Goal: Check status: Check status

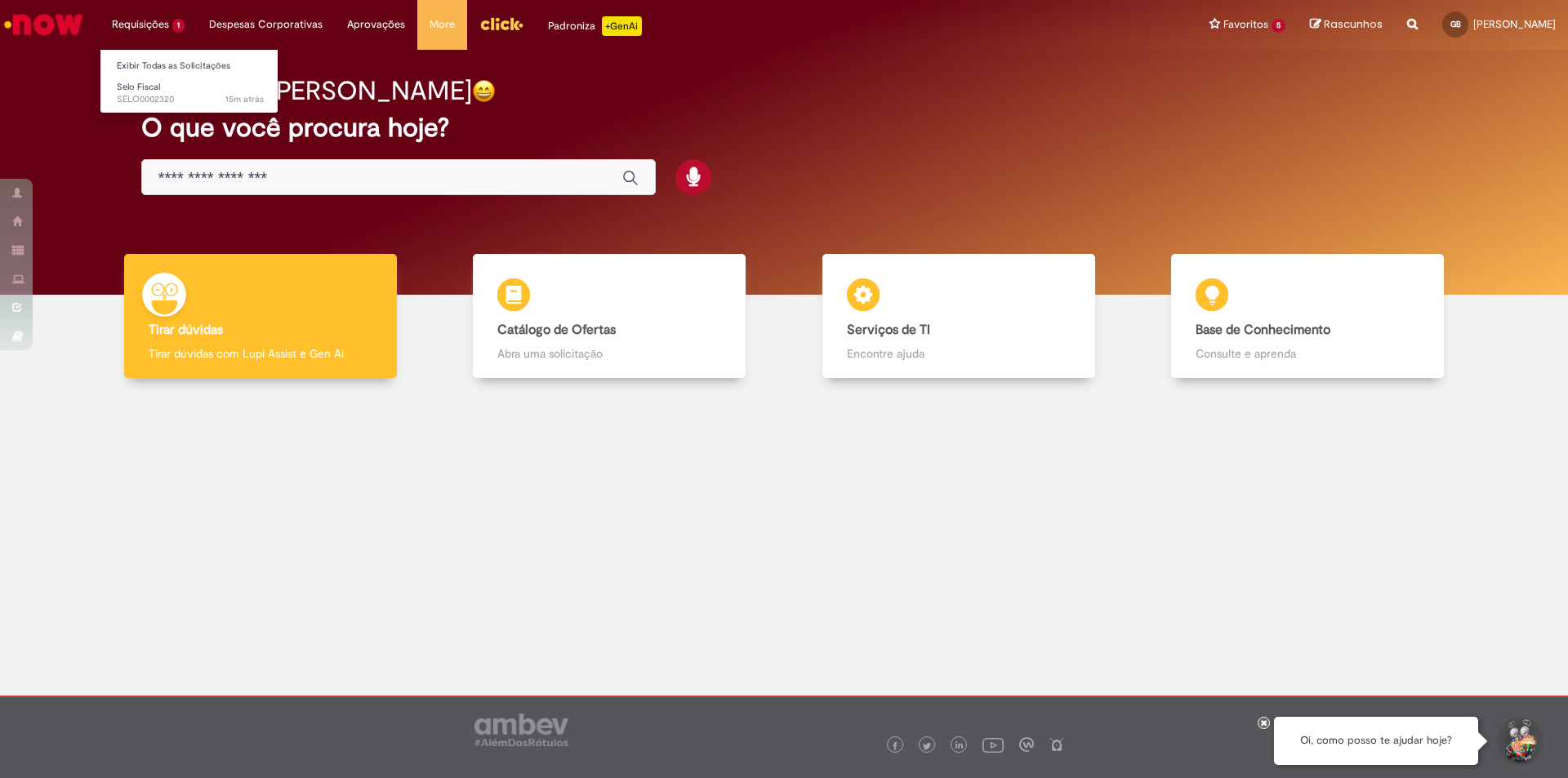
click at [147, 22] on li "Requisições 1 Exibir Todas as Solicitações Selo Fiscal 15m atrás 15 minutos atr…" at bounding box center [148, 24] width 97 height 49
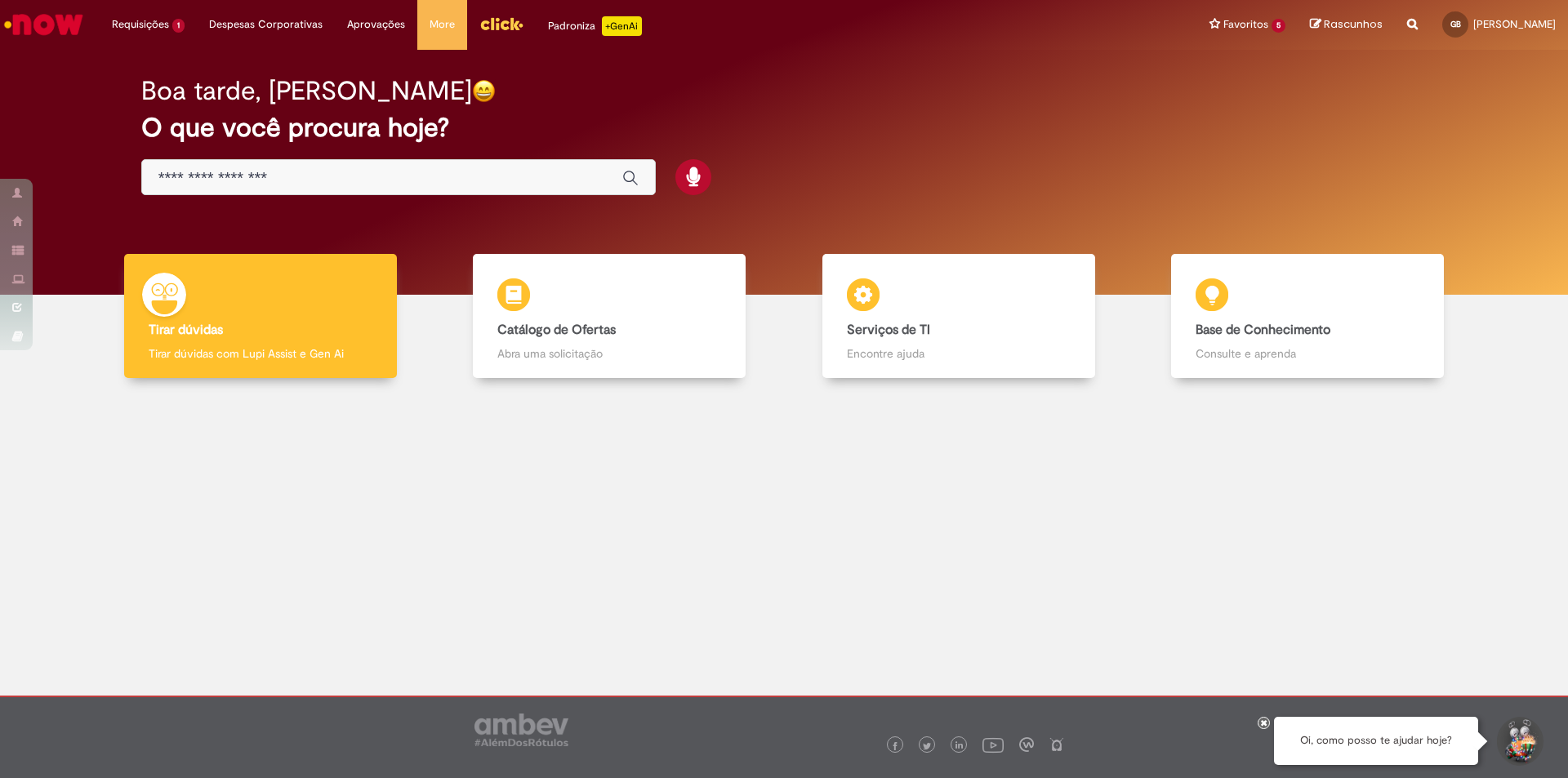
click at [40, 26] on img "Ir para a Homepage" at bounding box center [44, 24] width 84 height 32
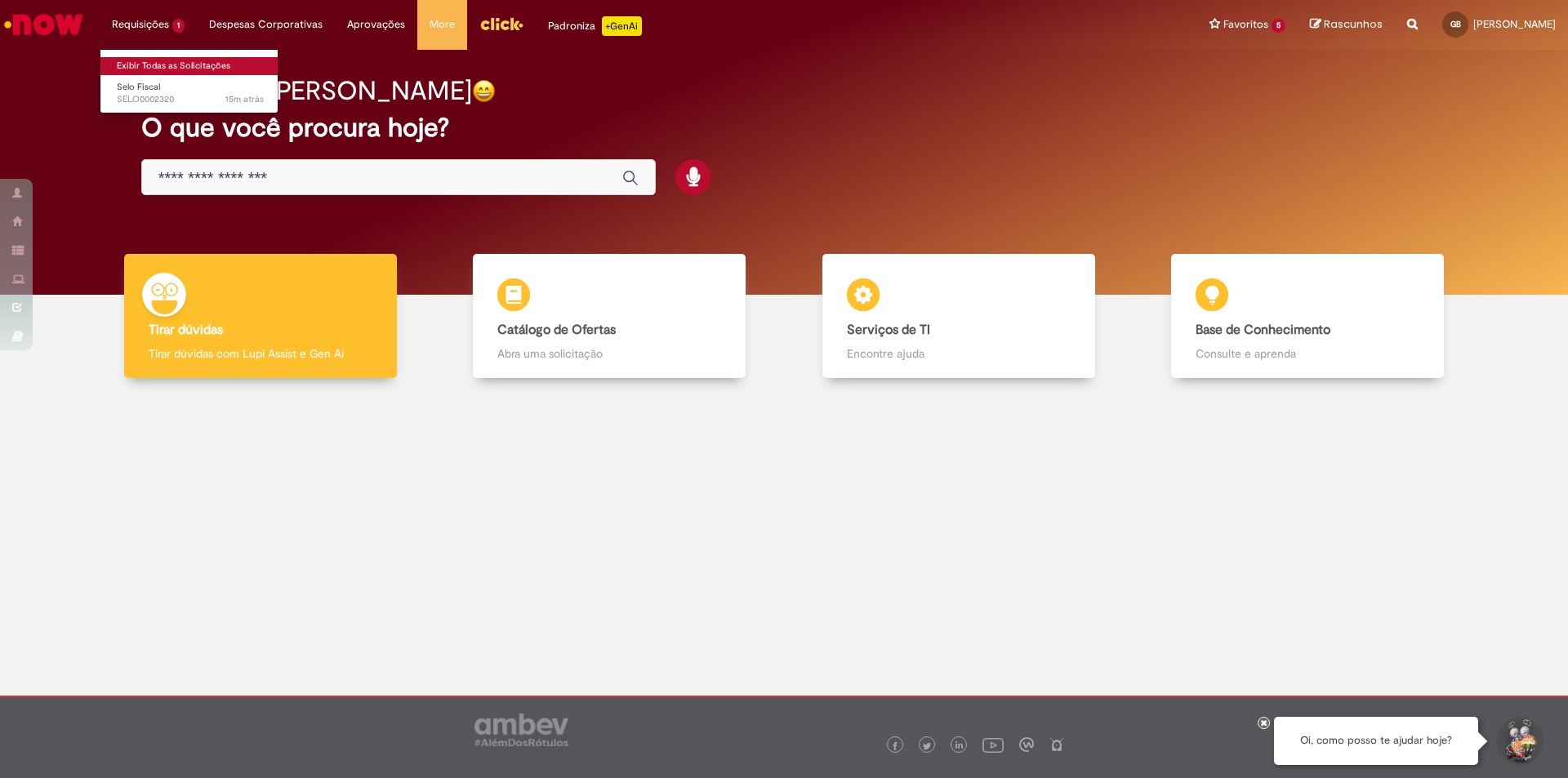
click at [157, 64] on link "Exibir Todas as Solicitações" at bounding box center [190, 65] width 180 height 18
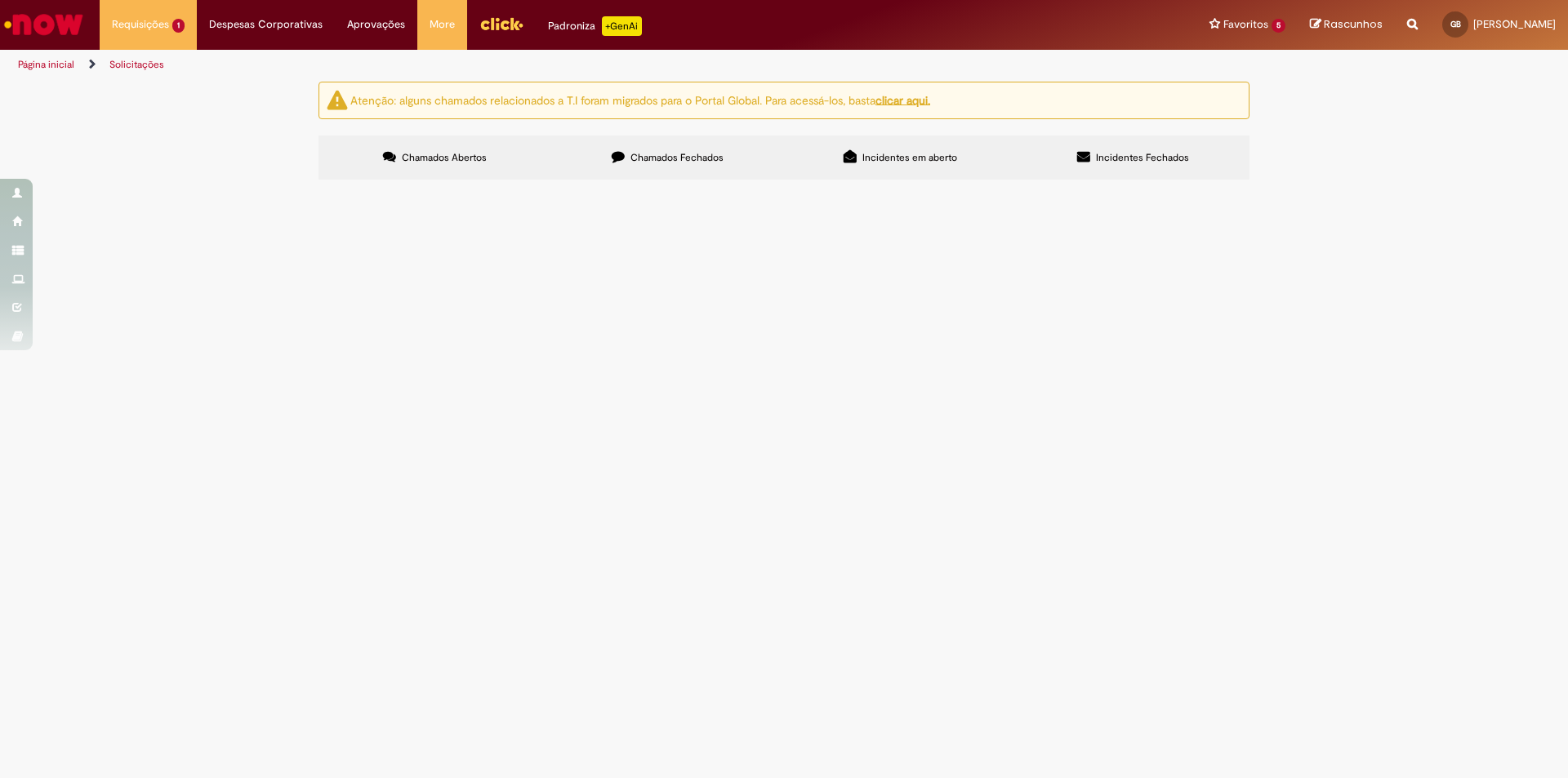
click at [714, 149] on label "Chamados Fechados" at bounding box center [667, 157] width 233 height 45
click at [0, 0] on link "2" at bounding box center [0, 0] width 0 height 0
click at [0, 0] on link "1" at bounding box center [0, 0] width 0 height 0
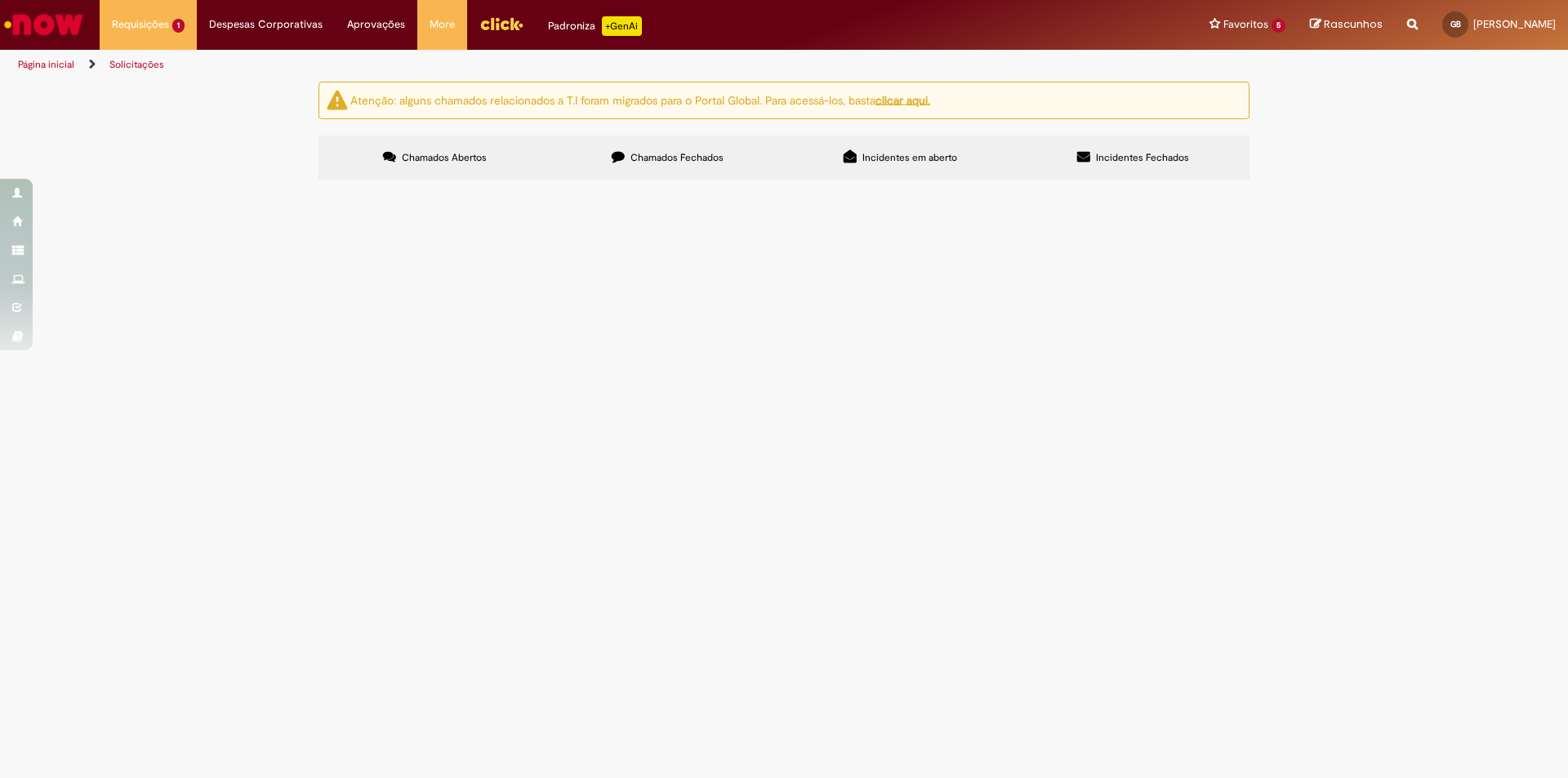
scroll to position [245, 0]
click at [0, 0] on span "Olá, tudo bem, código ECC está sem data fixa cadastrada. Fornecedor: 329900 - P…" at bounding box center [0, 0] width 0 height 0
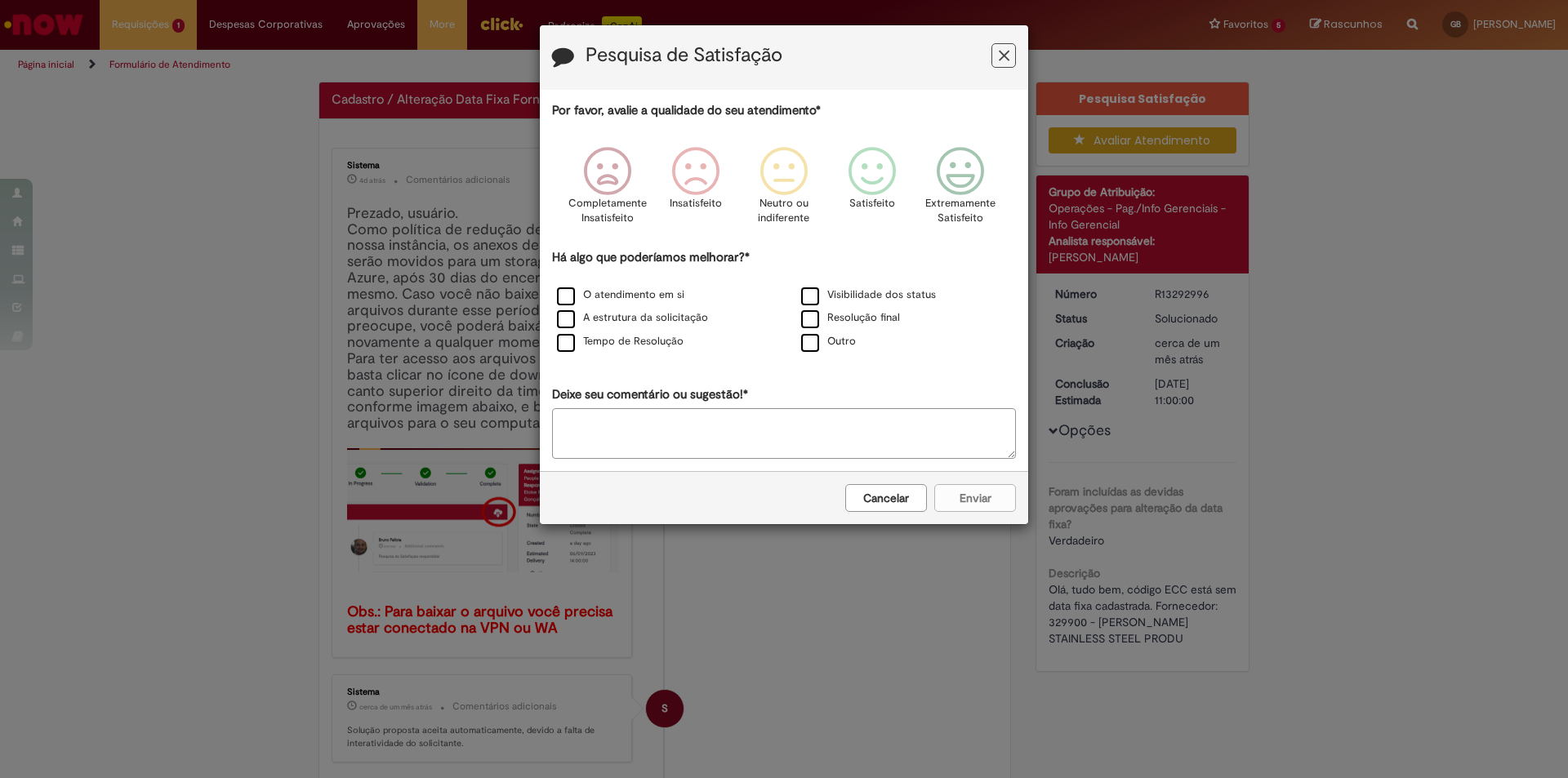
click at [1002, 60] on icon "Feedback" at bounding box center [1004, 56] width 10 height 17
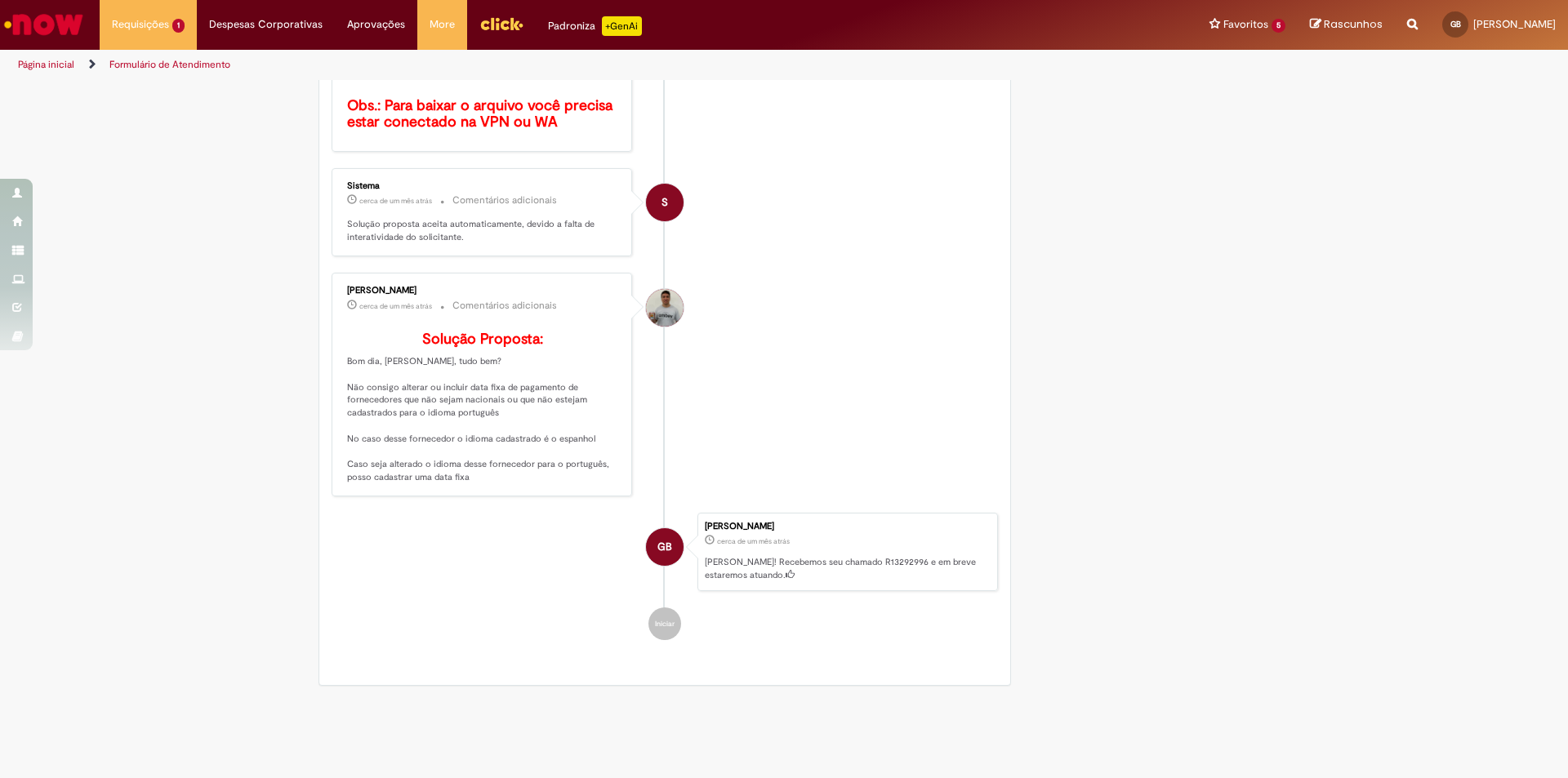
scroll to position [707, 0]
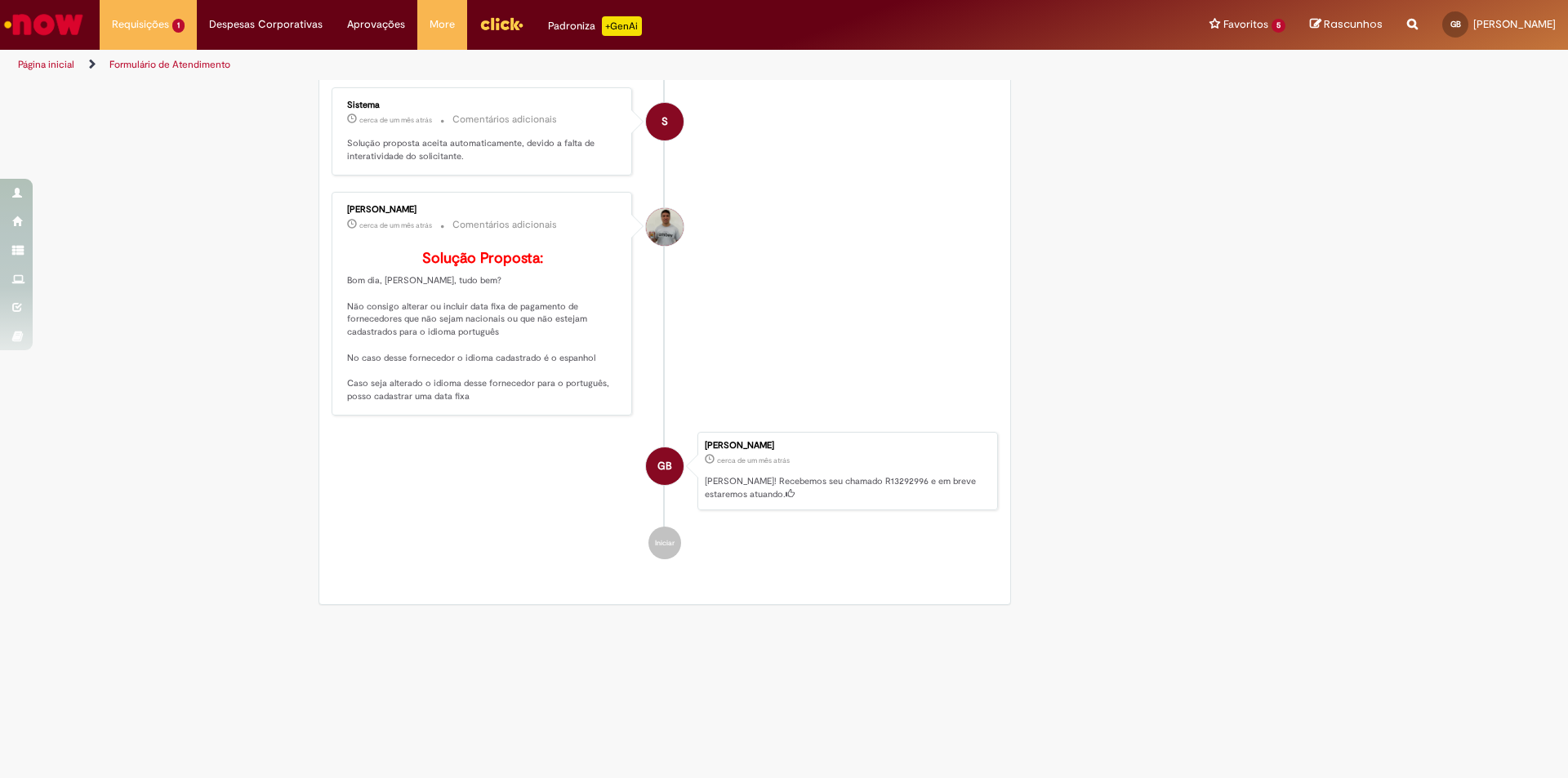
click at [1445, 371] on div "Verificar Código de Barras Aguardando Aprovação Aguardando atendimento Em andam…" at bounding box center [784, 6] width 1568 height 1213
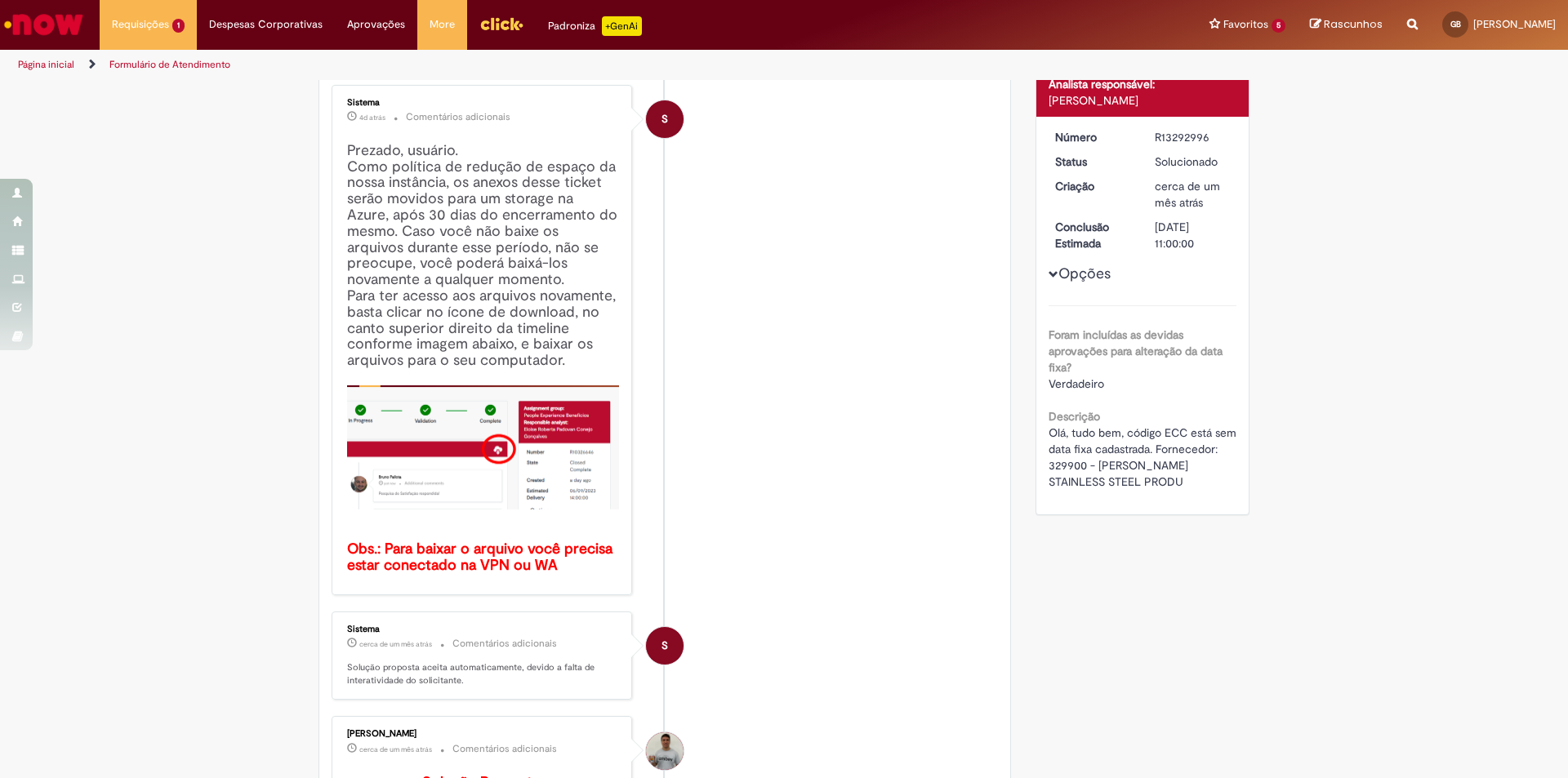
scroll to position [0, 0]
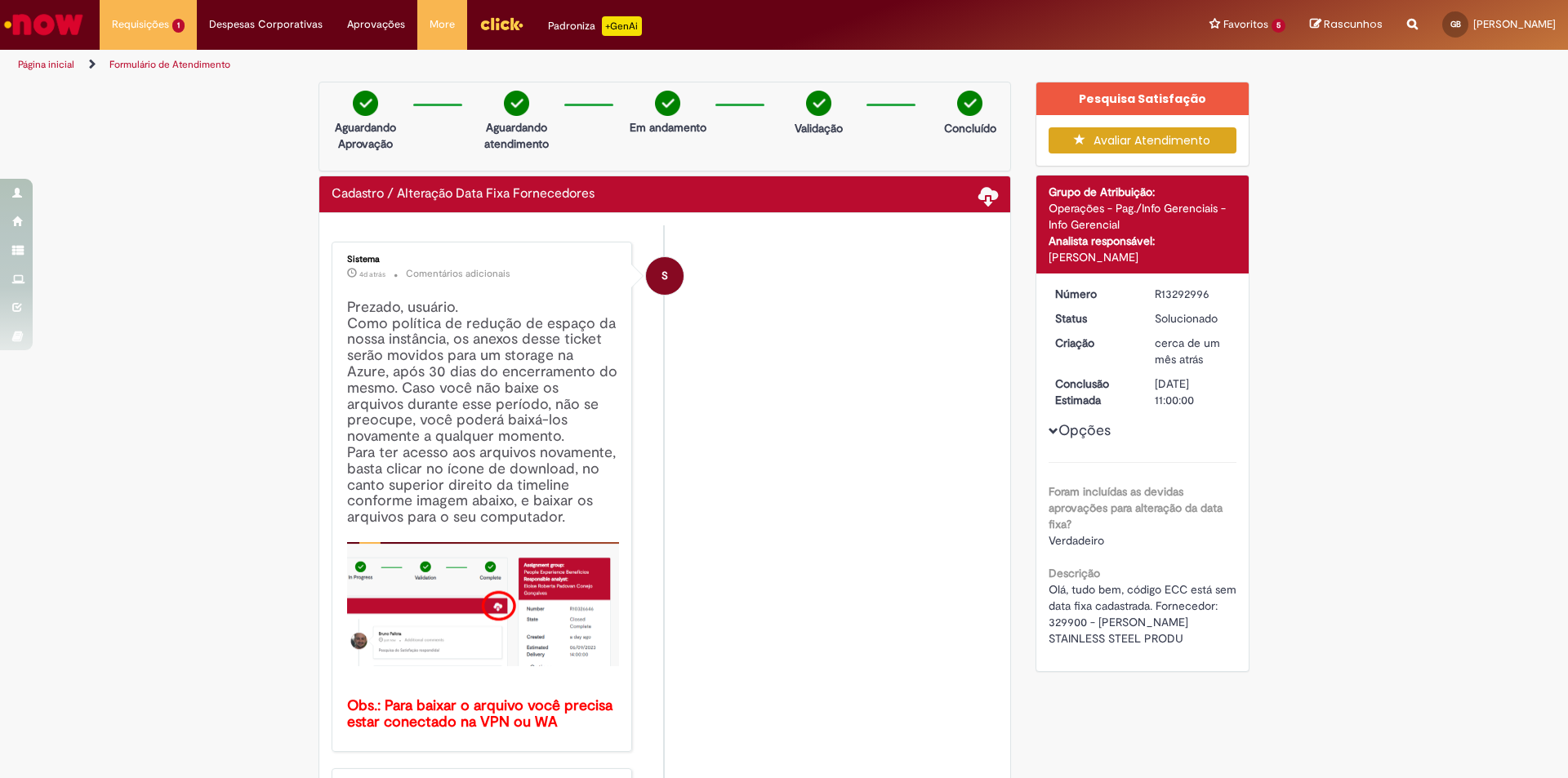
drag, startPoint x: 1206, startPoint y: 297, endPoint x: 1145, endPoint y: 295, distance: 61.0
click at [1145, 295] on dd "R13292996" at bounding box center [1193, 293] width 100 height 17
copy div "R13292996"
